Goal: Check status: Check status

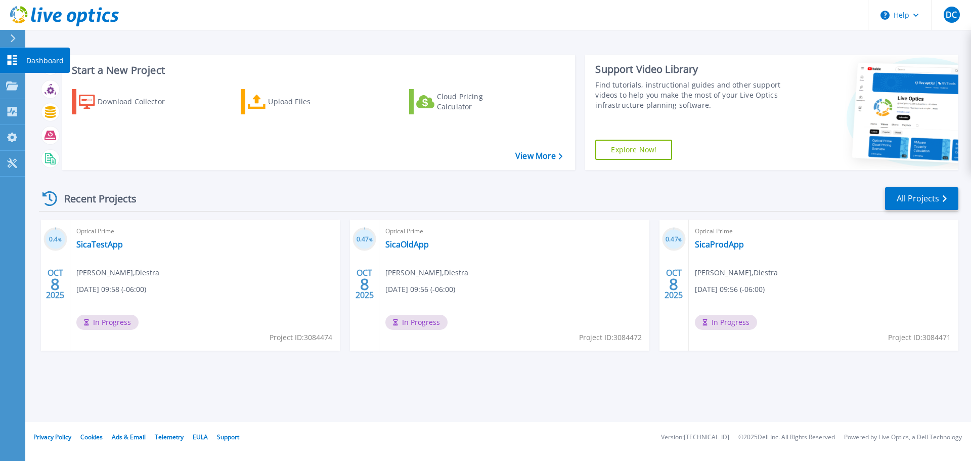
click at [39, 58] on p "Dashboard" at bounding box center [44, 61] width 37 height 26
click at [50, 62] on p "Dashboard" at bounding box center [44, 61] width 37 height 26
click at [727, 247] on link "SicaProdApp" at bounding box center [719, 244] width 49 height 10
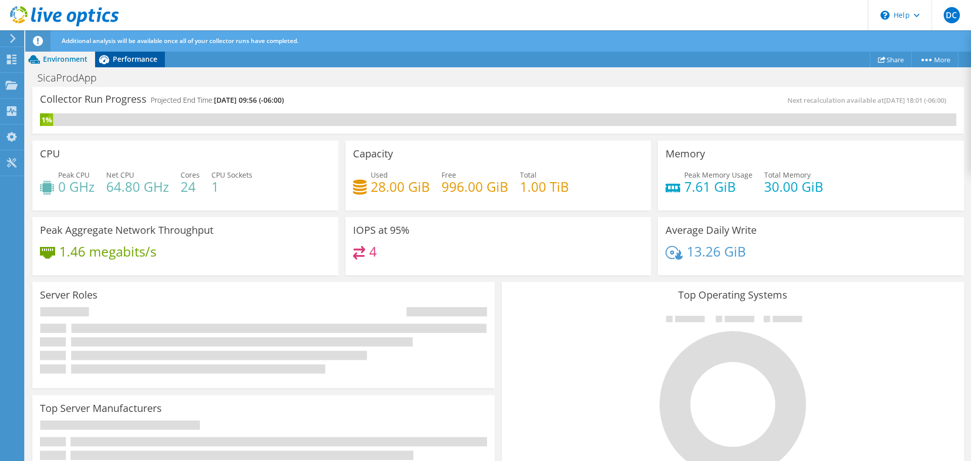
click at [136, 58] on span "Performance" at bounding box center [135, 59] width 44 height 10
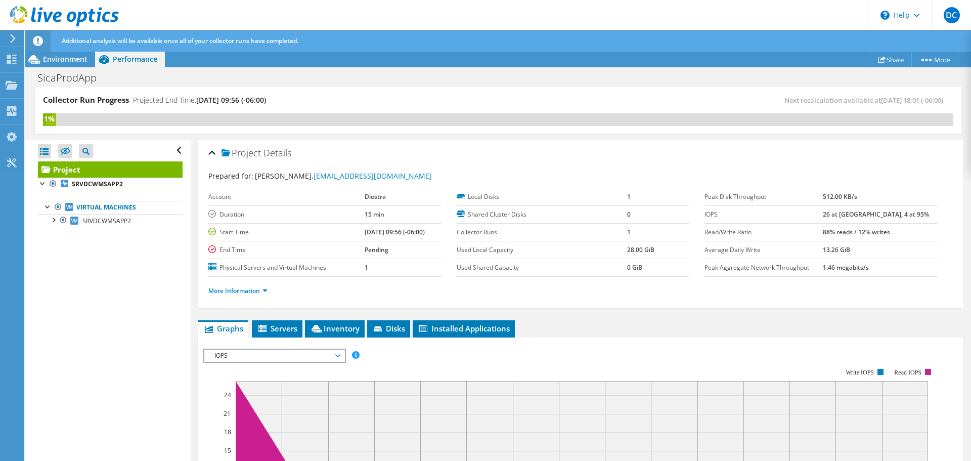
click at [282, 353] on span "IOPS" at bounding box center [274, 355] width 130 height 12
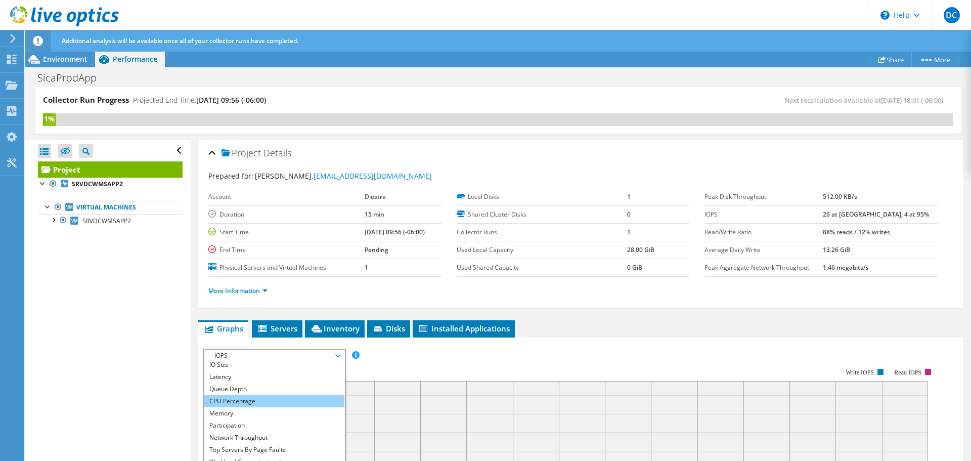
scroll to position [36, 0]
click at [234, 400] on li "Memory" at bounding box center [274, 404] width 140 height 12
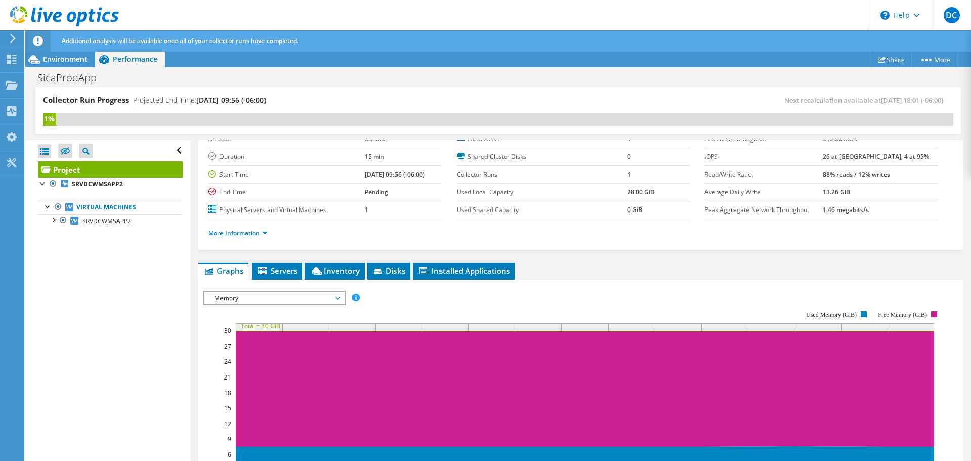
scroll to position [202, 0]
